Goal: Transaction & Acquisition: Purchase product/service

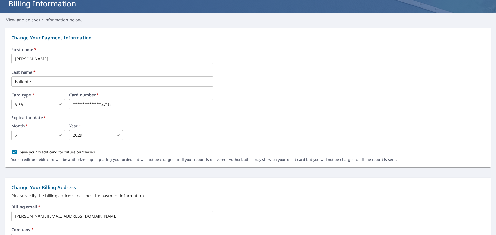
scroll to position [26, 0]
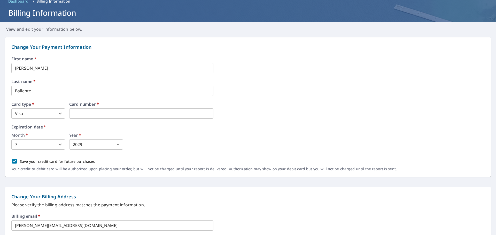
click at [243, 128] on label "Expiration date   *" at bounding box center [247, 127] width 473 height 4
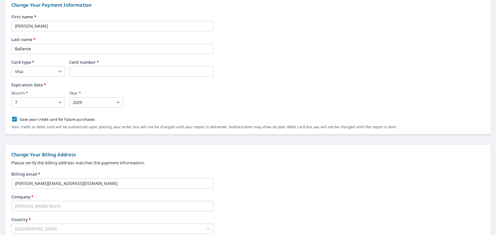
scroll to position [43, 0]
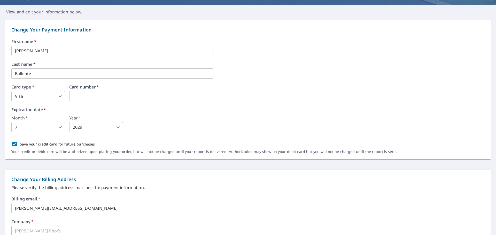
click at [62, 126] on body "IB IB Dashboard Order History Order IB Dashboard / Billing Information Billing …" at bounding box center [248, 117] width 496 height 235
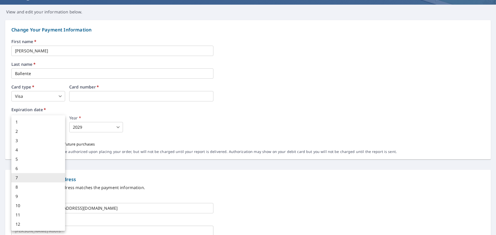
click at [31, 179] on li "7" at bounding box center [38, 177] width 54 height 9
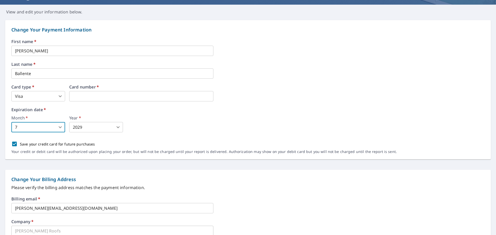
click at [100, 123] on body "IB IB Dashboard Order History Order IB Dashboard / Billing Information Billing …" at bounding box center [248, 117] width 496 height 235
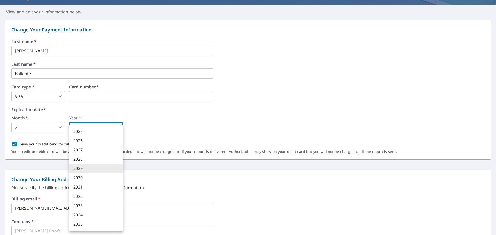
drag, startPoint x: 97, startPoint y: 170, endPoint x: 129, endPoint y: 153, distance: 36.0
click at [98, 170] on li "2029" at bounding box center [96, 168] width 54 height 9
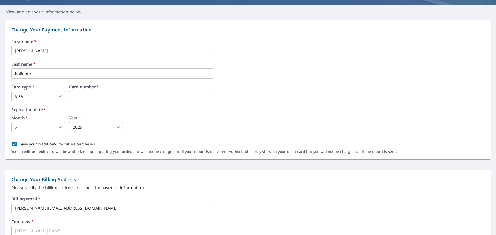
scroll to position [0, 0]
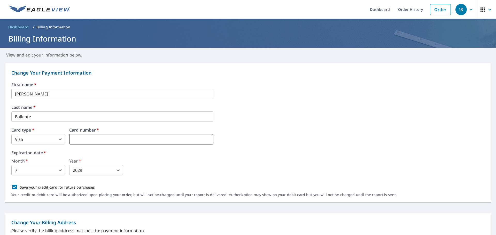
click at [189, 135] on iframe at bounding box center [141, 139] width 144 height 10
click at [272, 136] on div "Card type   * Visa 2 ​ Card number   *" at bounding box center [247, 136] width 473 height 17
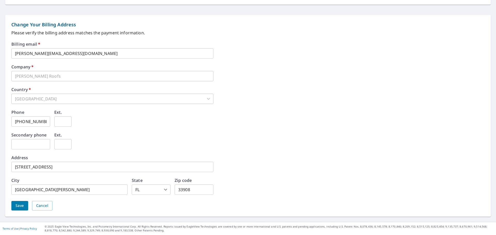
click at [20, 204] on span "Save" at bounding box center [20, 206] width 9 height 6
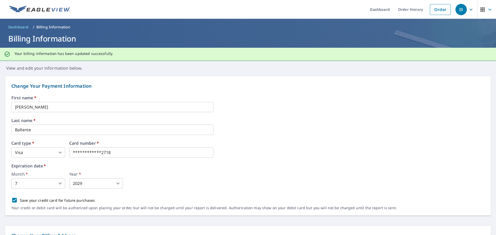
click at [24, 28] on span "Dashboard" at bounding box center [18, 27] width 20 height 5
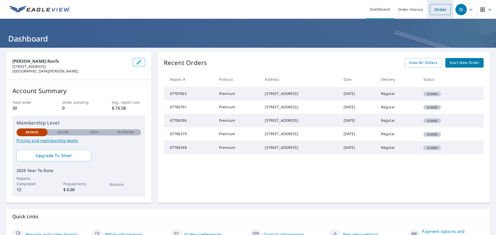
click at [439, 13] on link "Order" at bounding box center [440, 9] width 21 height 11
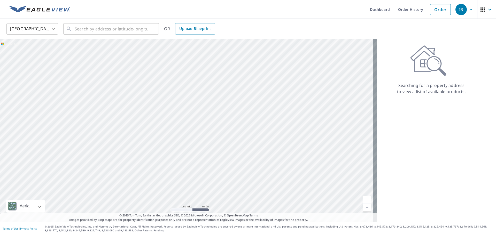
click at [55, 13] on img at bounding box center [39, 10] width 61 height 8
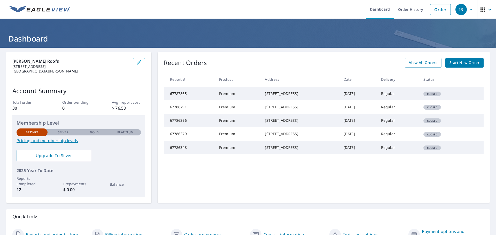
drag, startPoint x: 249, startPoint y: 93, endPoint x: 289, endPoint y: 97, distance: 39.7
click at [292, 98] on td "[STREET_ADDRESS]" at bounding box center [300, 93] width 79 height 13
copy div "[STREET_ADDRESS]"
click at [439, 10] on link "Order" at bounding box center [440, 9] width 21 height 11
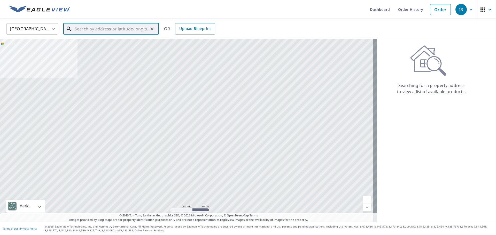
click at [141, 30] on input "text" at bounding box center [112, 29] width 74 height 14
paste input "[STREET_ADDRESS]"
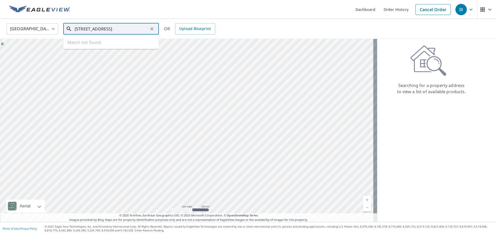
scroll to position [0, 27]
click at [117, 44] on span "[STREET_ADDRESS]" at bounding box center [114, 44] width 81 height 6
type input "[STREET_ADDRESS]"
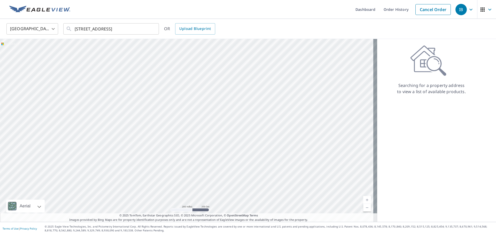
scroll to position [0, 0]
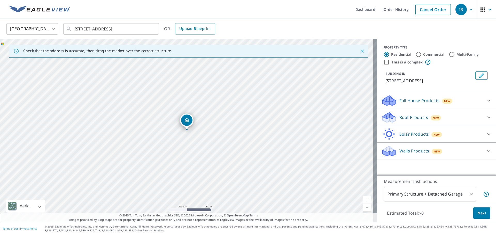
click at [425, 124] on div "Roof Products New" at bounding box center [431, 118] width 101 height 12
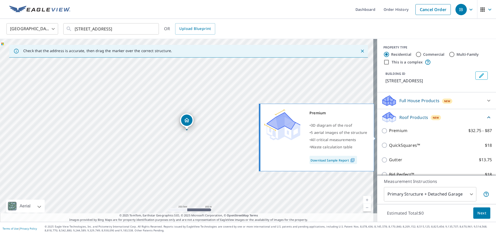
click at [384, 134] on input "Premium $32.75 - $87" at bounding box center [385, 131] width 8 height 6
checkbox input "true"
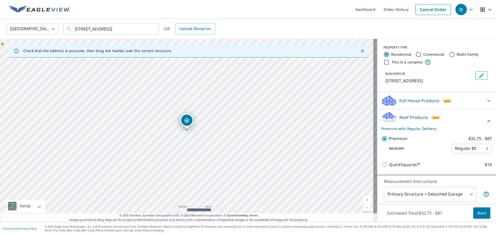
click at [430, 197] on body "IB IB Dashboard Order History Cancel Order IB [GEOGRAPHIC_DATA] [GEOGRAPHIC_DAT…" at bounding box center [248, 117] width 496 height 235
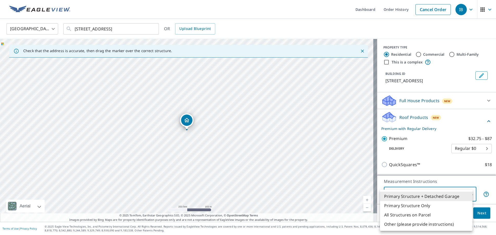
click at [423, 207] on li "Primary Structure Only" at bounding box center [426, 205] width 93 height 9
type input "2"
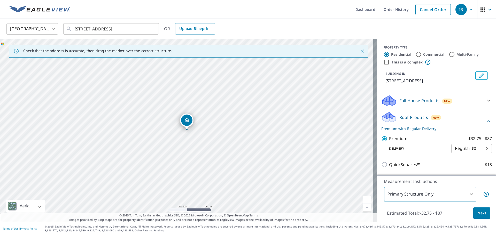
click at [479, 216] on span "Next" at bounding box center [482, 213] width 9 height 6
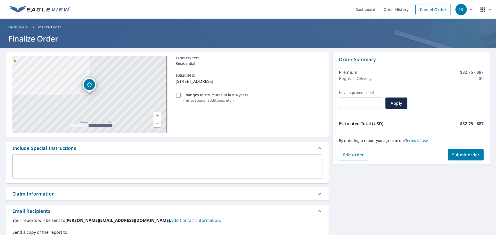
scroll to position [78, 0]
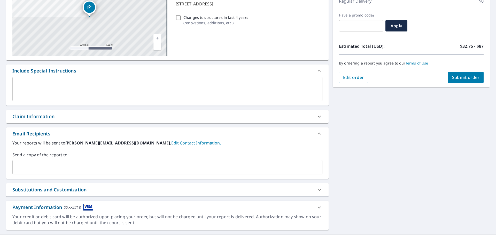
click at [457, 81] on button "Submit order" at bounding box center [466, 77] width 36 height 11
checkbox input "true"
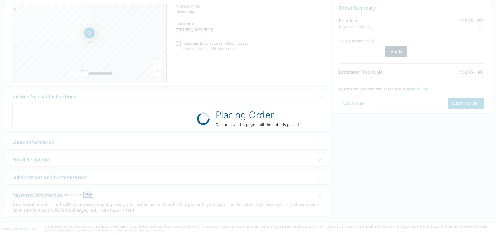
scroll to position [0, 0]
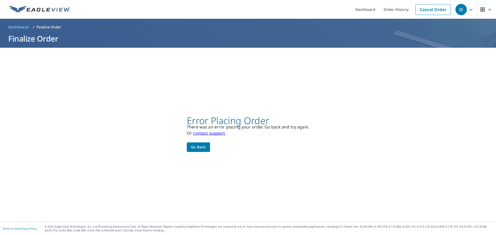
drag, startPoint x: 204, startPoint y: 135, endPoint x: 236, endPoint y: 75, distance: 68.0
click at [236, 75] on div "Error Placing Order There was an error placing your order. Go back and try agai…" at bounding box center [248, 135] width 496 height 174
click at [24, 28] on span "Dashboard" at bounding box center [18, 27] width 20 height 5
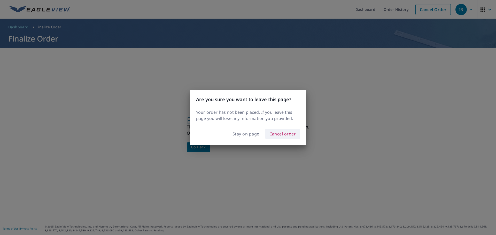
click at [274, 135] on span "Cancel order" at bounding box center [283, 134] width 27 height 7
